Goal: Task Accomplishment & Management: Use online tool/utility

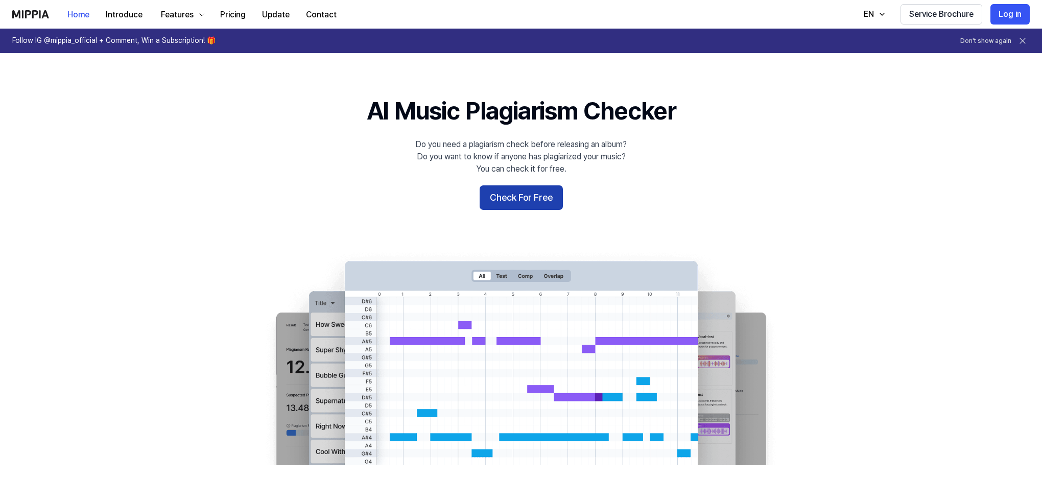
click at [539, 196] on button "Check For Free" at bounding box center [521, 197] width 83 height 25
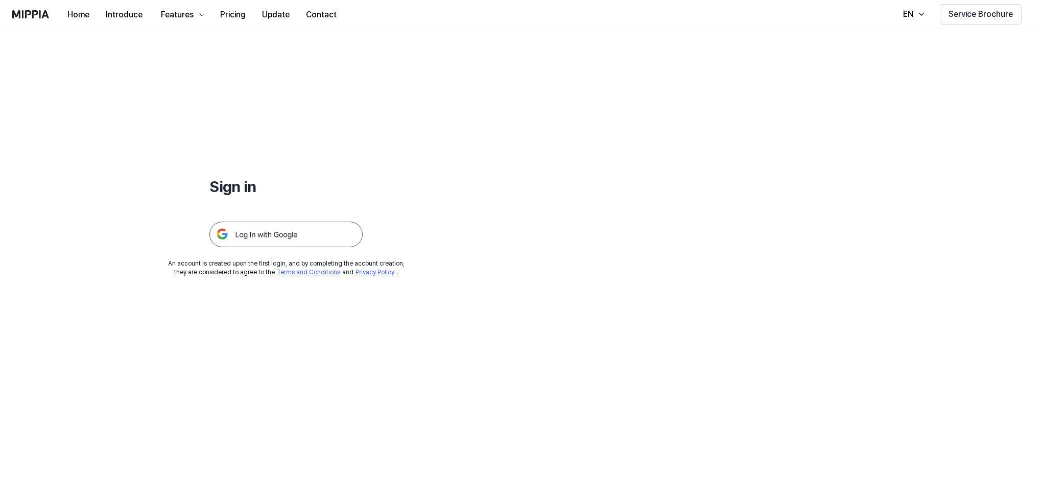
click at [299, 231] on img at bounding box center [285, 235] width 153 height 26
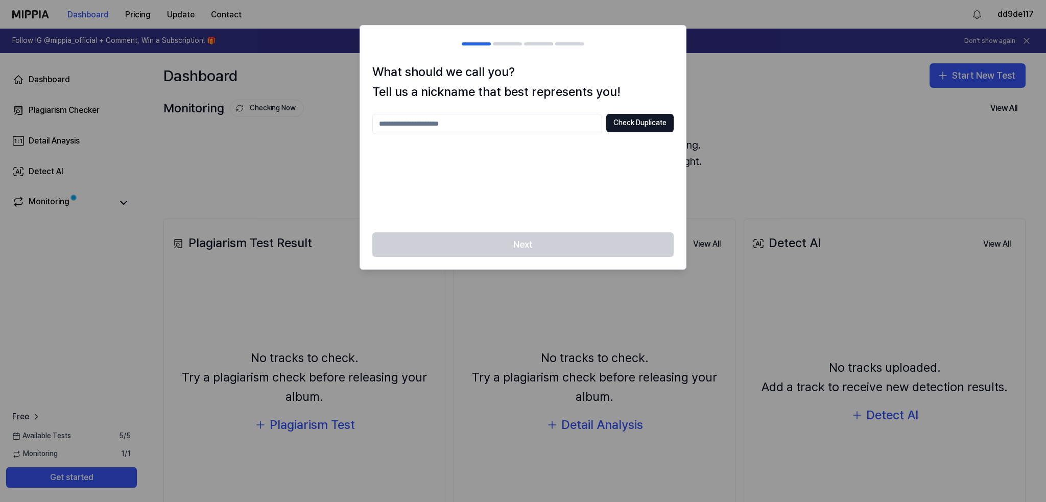
click at [334, 80] on div at bounding box center [523, 251] width 1046 height 502
click at [455, 124] on input "text" at bounding box center [487, 124] width 230 height 20
type input "*****"
click at [602, 114] on div "***** Check Duplicate" at bounding box center [522, 124] width 301 height 20
click at [631, 116] on button "Check Duplicate" at bounding box center [639, 123] width 67 height 18
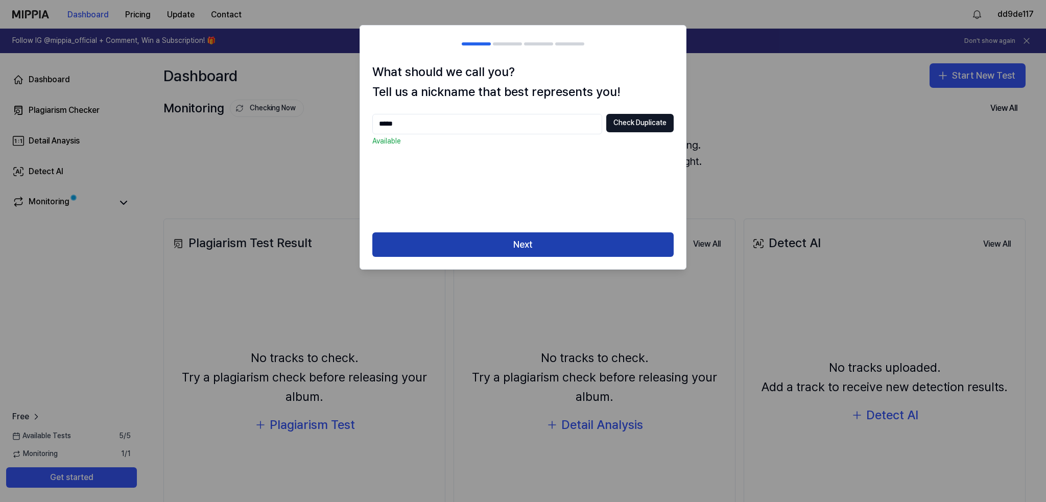
click at [492, 240] on button "Next" at bounding box center [522, 244] width 301 height 25
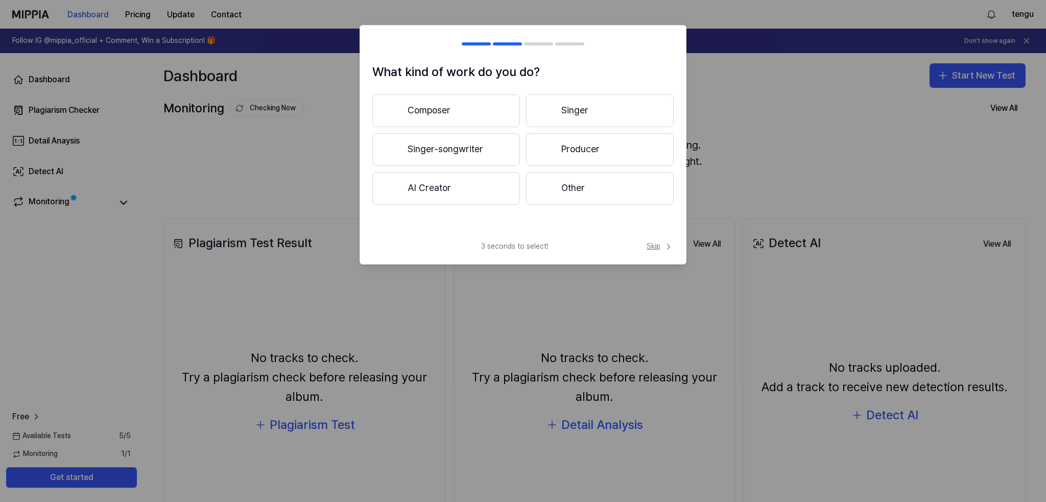
click at [651, 244] on span "Skip" at bounding box center [660, 247] width 27 height 10
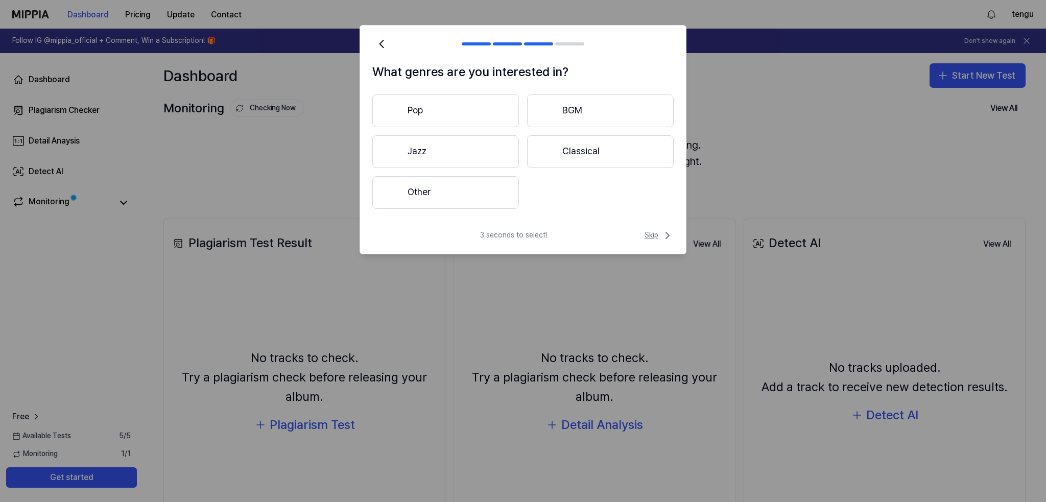
click at [654, 237] on span "Skip" at bounding box center [659, 235] width 29 height 12
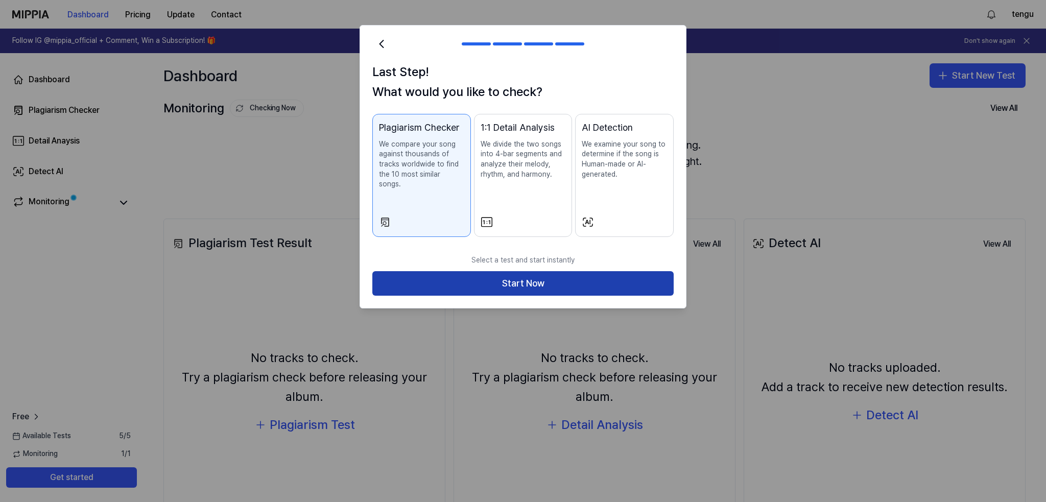
click at [642, 271] on button "Start Now" at bounding box center [522, 283] width 301 height 25
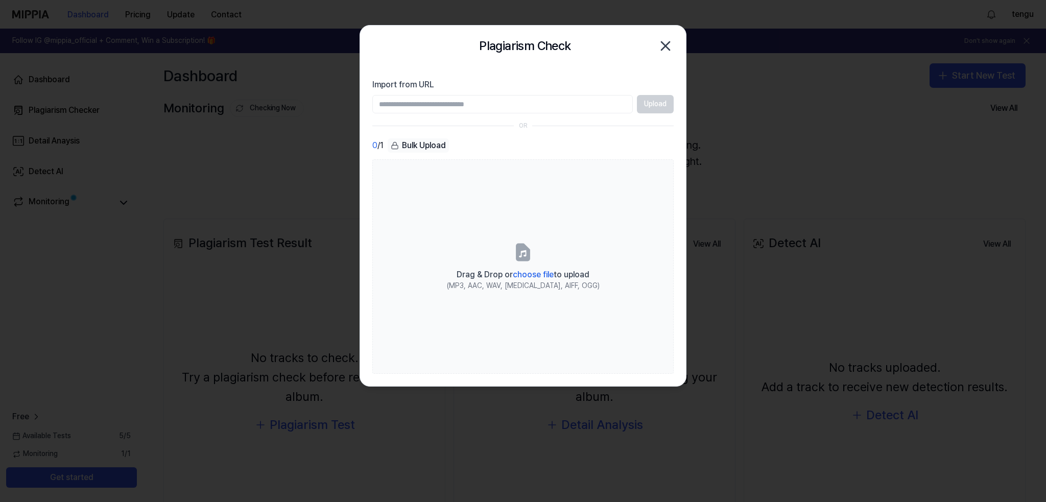
click at [452, 101] on input "Import from URL" at bounding box center [502, 104] width 261 height 18
paste input "**********"
type input "**********"
click at [654, 103] on button "Upload" at bounding box center [655, 104] width 37 height 18
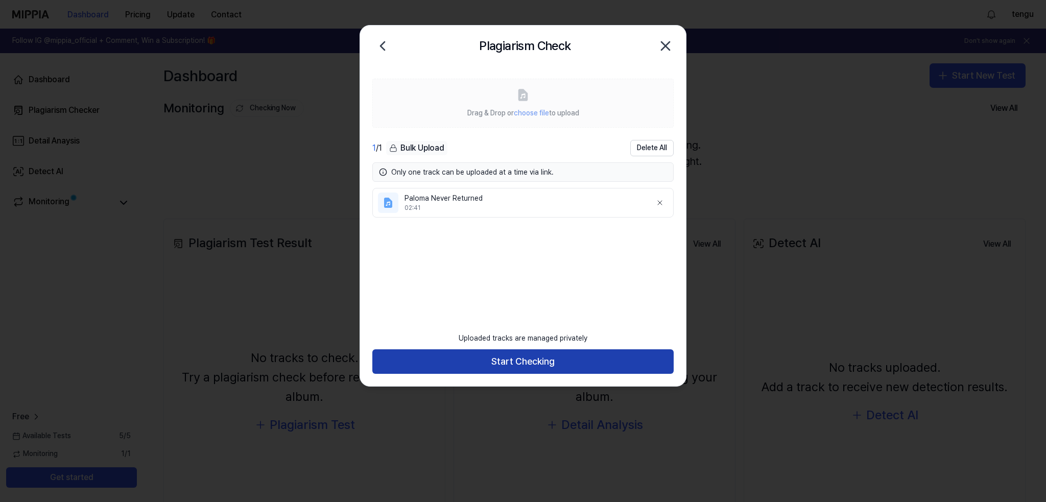
click at [534, 365] on button "Start Checking" at bounding box center [522, 361] width 301 height 25
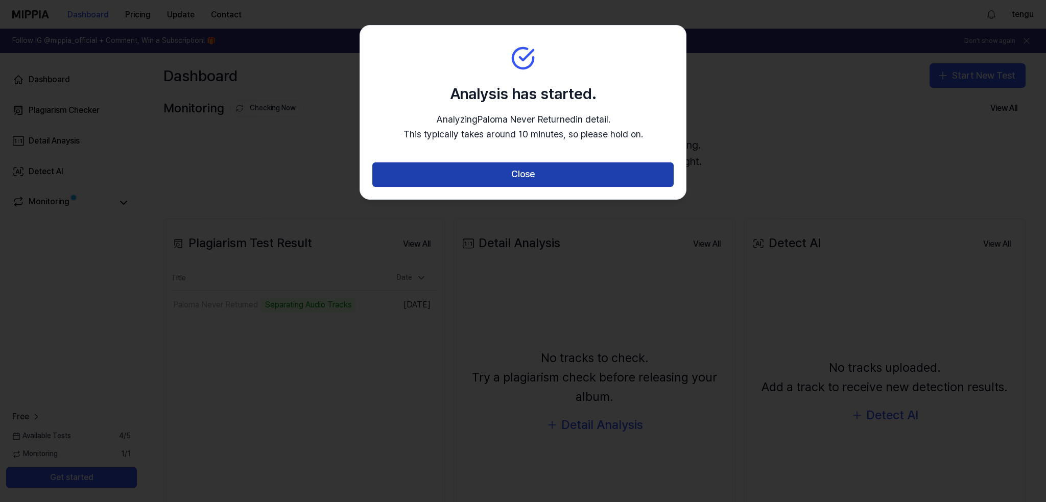
click at [545, 174] on button "Close" at bounding box center [522, 174] width 301 height 25
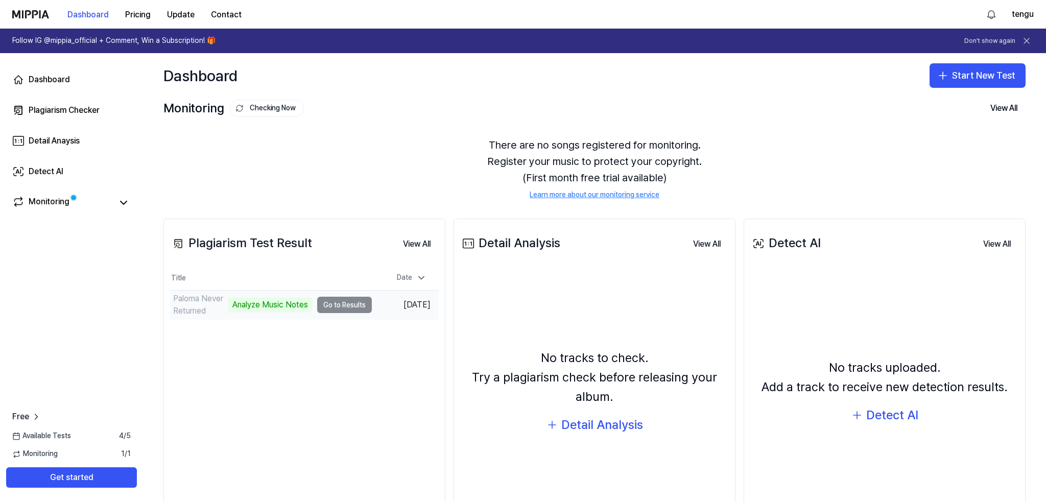
click at [339, 303] on td "Paloma Never Returned Analyze Music Notes Go to Results" at bounding box center [271, 305] width 202 height 29
click at [278, 304] on div "Analyze Music Notes" at bounding box center [270, 305] width 84 height 14
click at [345, 302] on td "Paloma Never Returned Analyze Music Notes Go to Results" at bounding box center [271, 305] width 202 height 29
click at [63, 196] on div "Monitoring" at bounding box center [49, 203] width 41 height 14
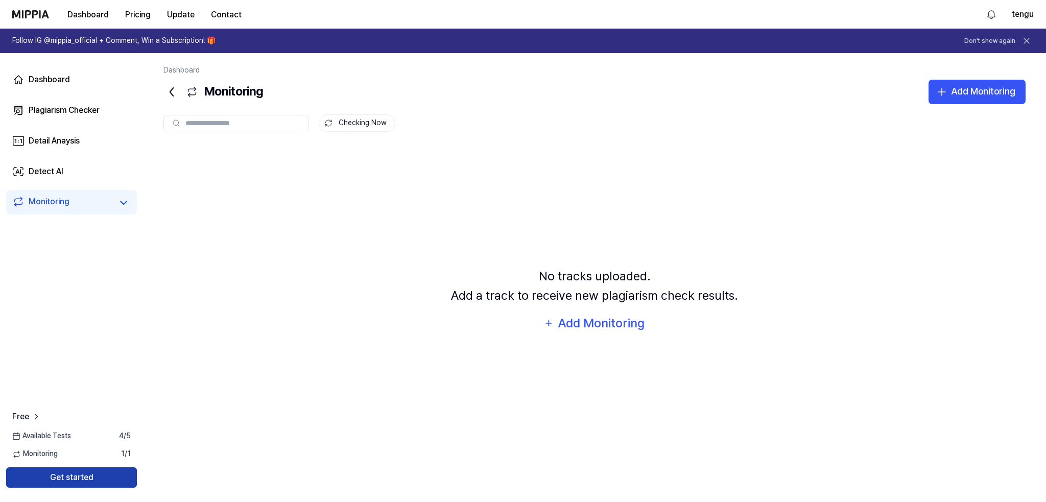
click at [79, 480] on button "Get started" at bounding box center [71, 477] width 131 height 20
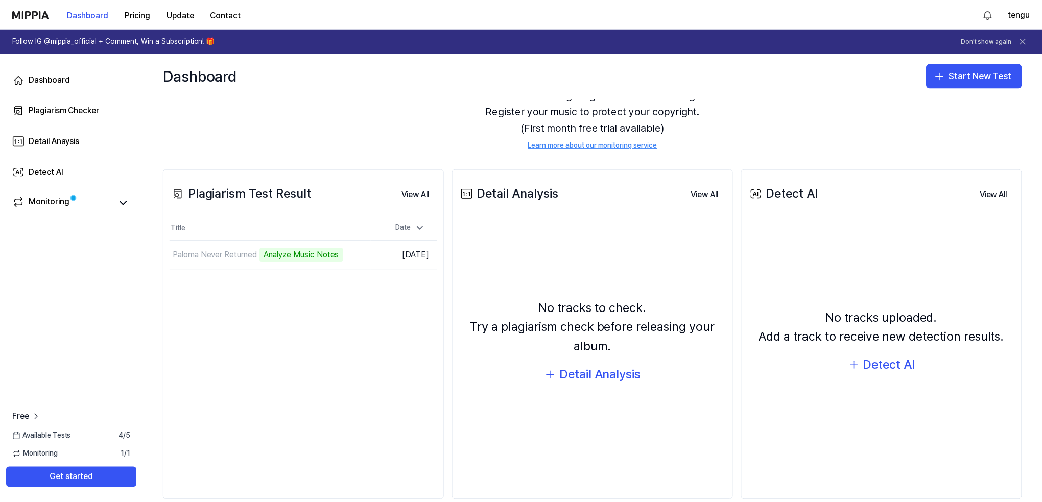
scroll to position [68, 0]
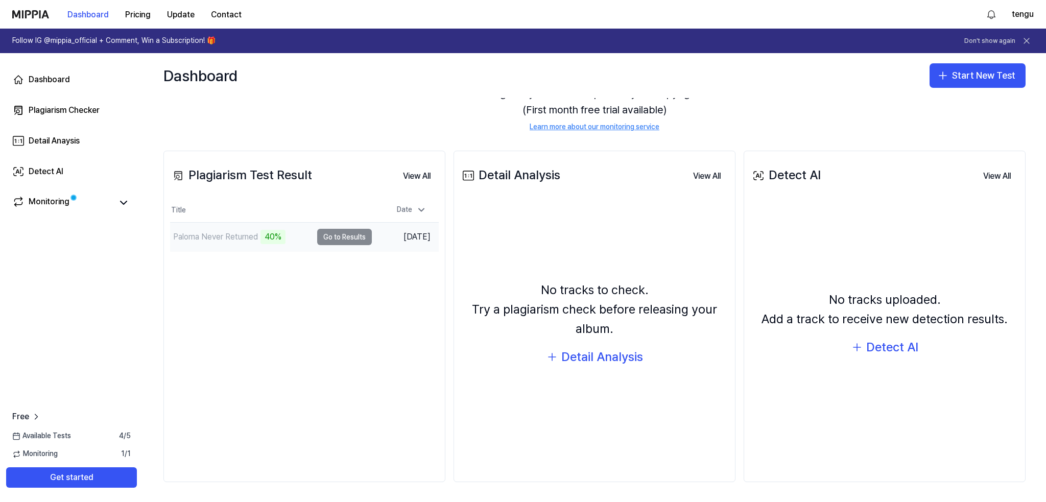
click at [331, 236] on td "Paloma Never Returned 40% Go to Results" at bounding box center [271, 237] width 202 height 29
click at [261, 237] on div "Paloma Never Returned 40%" at bounding box center [227, 237] width 115 height 14
click at [211, 233] on div "Paloma Never Returned" at bounding box center [215, 237] width 85 height 12
click at [340, 235] on td "Paloma Never Returned 42% Go to Results" at bounding box center [271, 237] width 202 height 29
click at [128, 203] on icon at bounding box center [123, 203] width 12 height 12
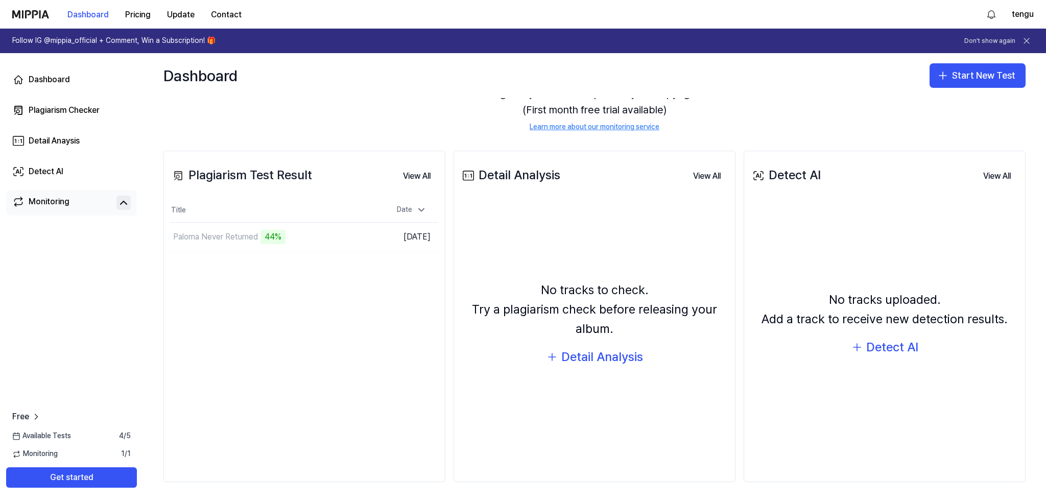
click at [127, 202] on icon at bounding box center [123, 203] width 12 height 12
click at [278, 237] on div "45%" at bounding box center [273, 237] width 25 height 14
drag, startPoint x: 237, startPoint y: 237, endPoint x: 288, endPoint y: 236, distance: 51.1
click at [238, 237] on div "Paloma Never Returned" at bounding box center [215, 237] width 85 height 12
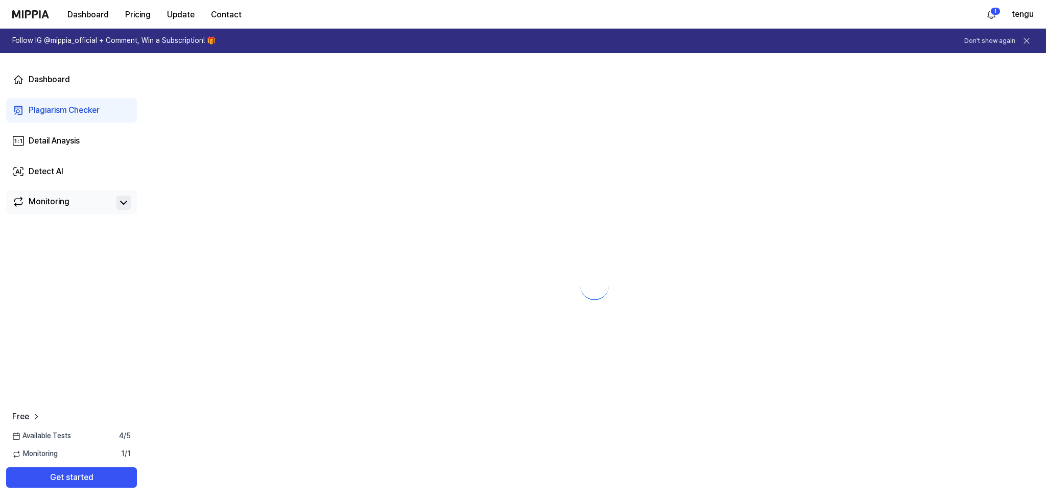
click at [333, 238] on div at bounding box center [594, 277] width 903 height 449
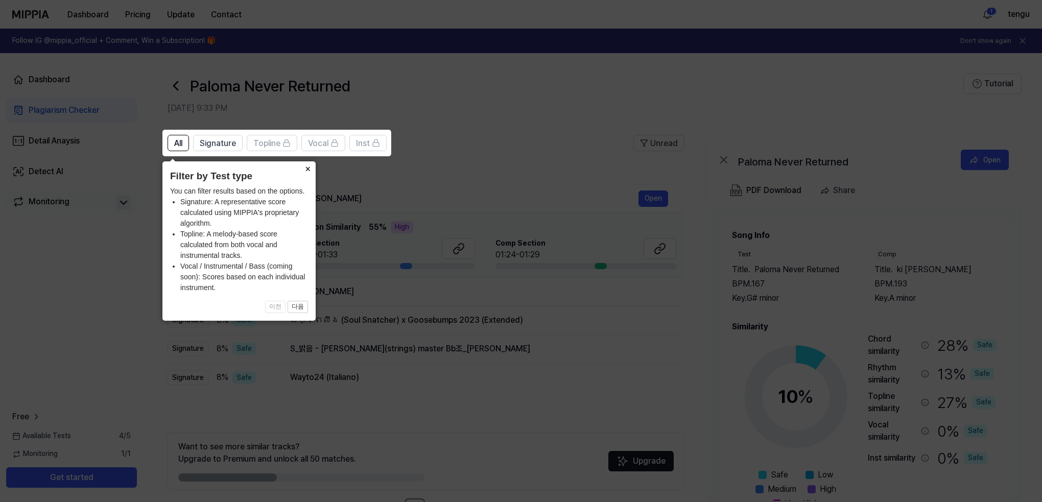
click at [304, 173] on button "×" at bounding box center [307, 168] width 16 height 14
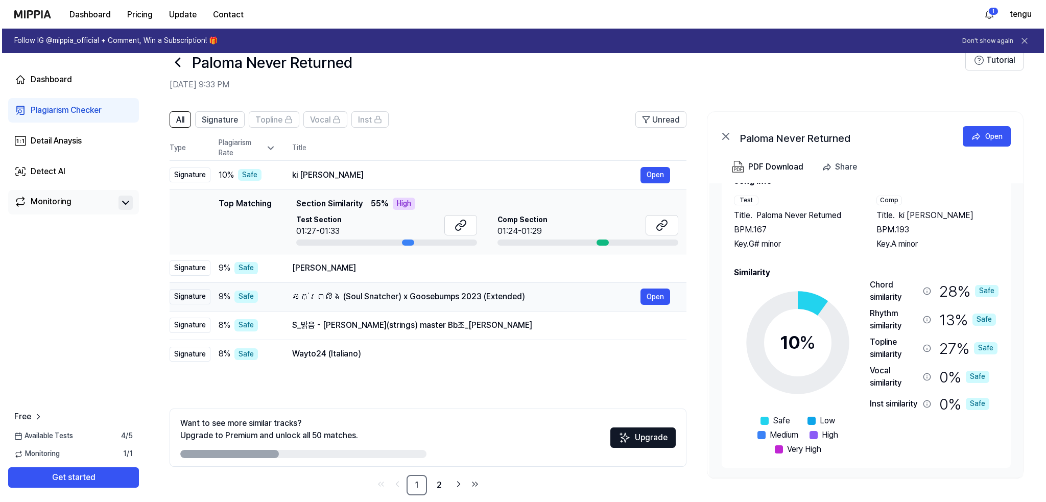
scroll to position [0, 0]
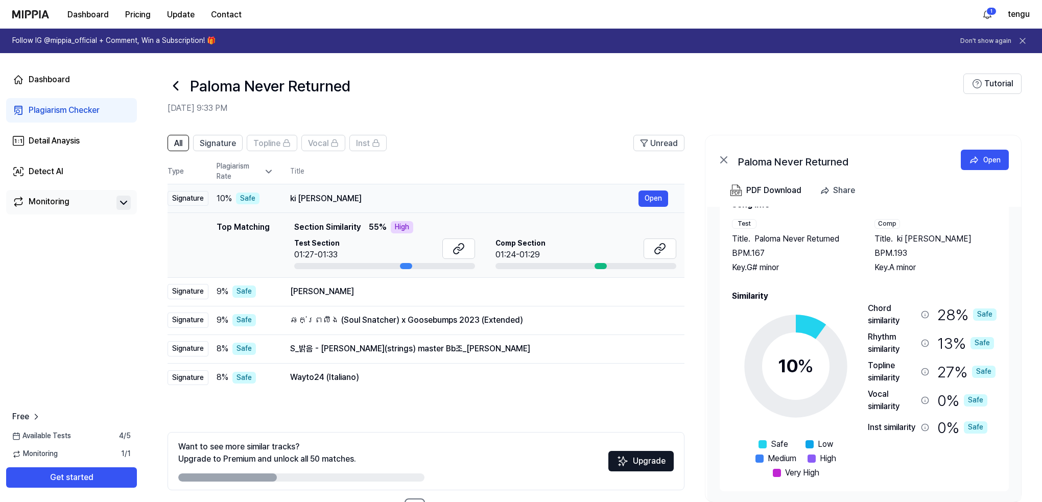
drag, startPoint x: 289, startPoint y: 198, endPoint x: 343, endPoint y: 200, distance: 54.2
click at [342, 200] on td "ki rani makwiya Open" at bounding box center [479, 198] width 411 height 29
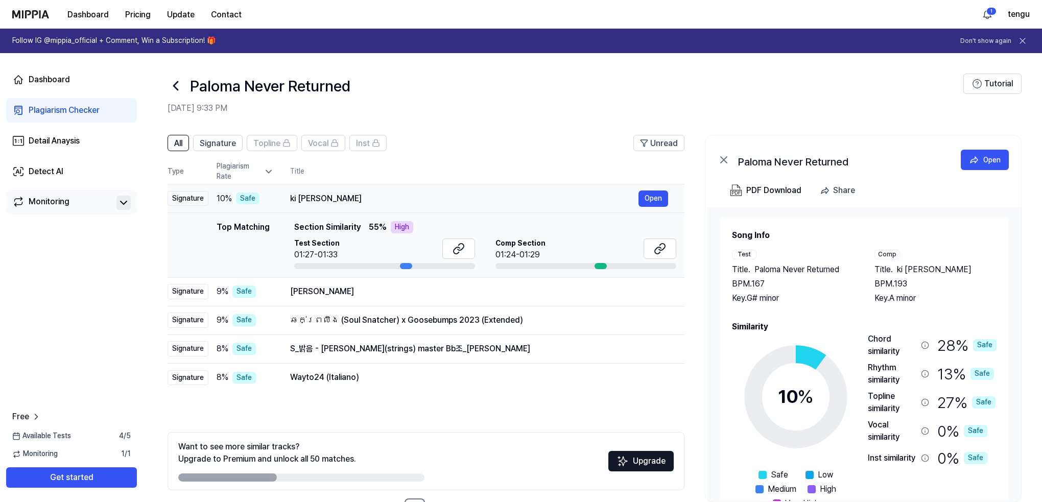
drag, startPoint x: 349, startPoint y: 198, endPoint x: 426, endPoint y: 198, distance: 76.6
click at [348, 198] on div "ki rani makwiya" at bounding box center [464, 199] width 348 height 12
click at [662, 201] on button "Open" at bounding box center [654, 199] width 30 height 16
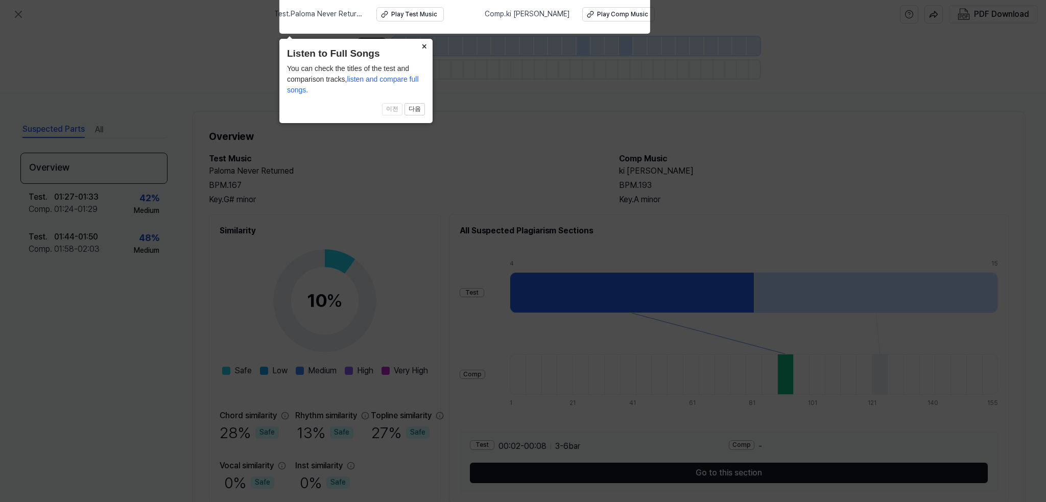
click at [421, 44] on button "×" at bounding box center [424, 46] width 16 height 14
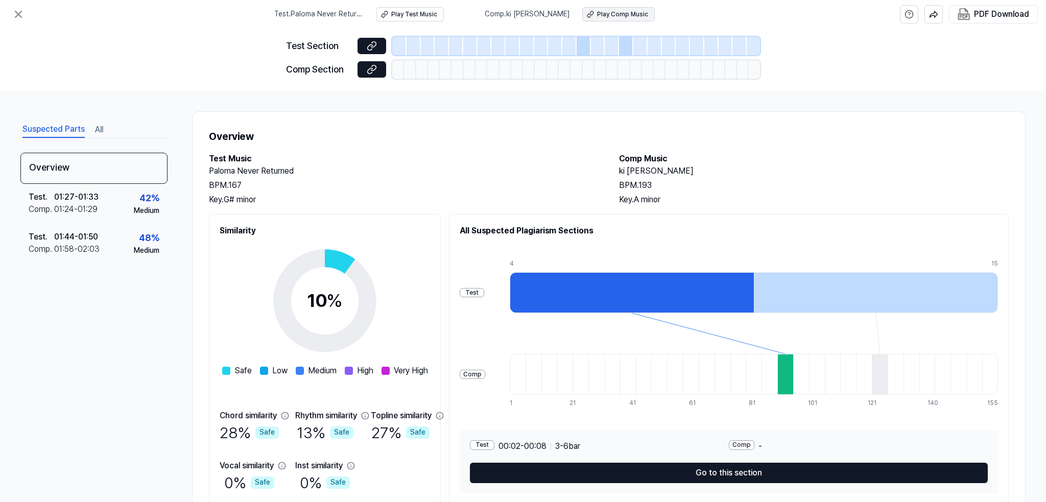
click at [613, 14] on div "Play Comp Music" at bounding box center [622, 14] width 51 height 9
